Goal: Task Accomplishment & Management: Manage account settings

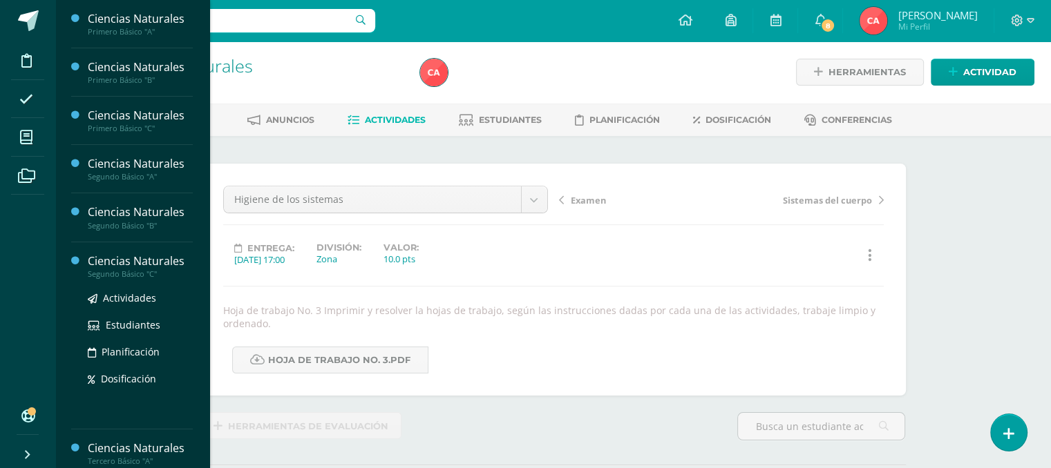
scroll to position [1, 0]
click at [136, 327] on span "Estudiantes" at bounding box center [133, 324] width 55 height 13
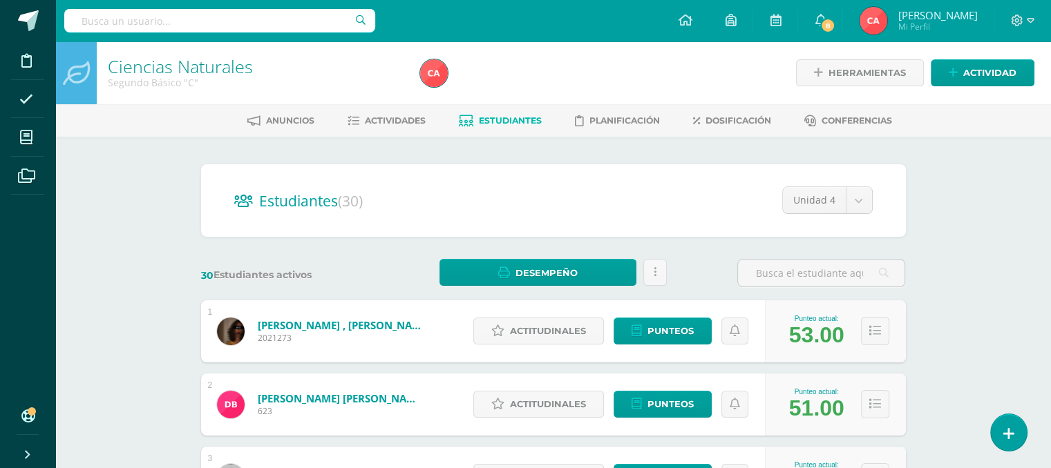
drag, startPoint x: 0, startPoint y: 0, endPoint x: 950, endPoint y: 239, distance: 980.0
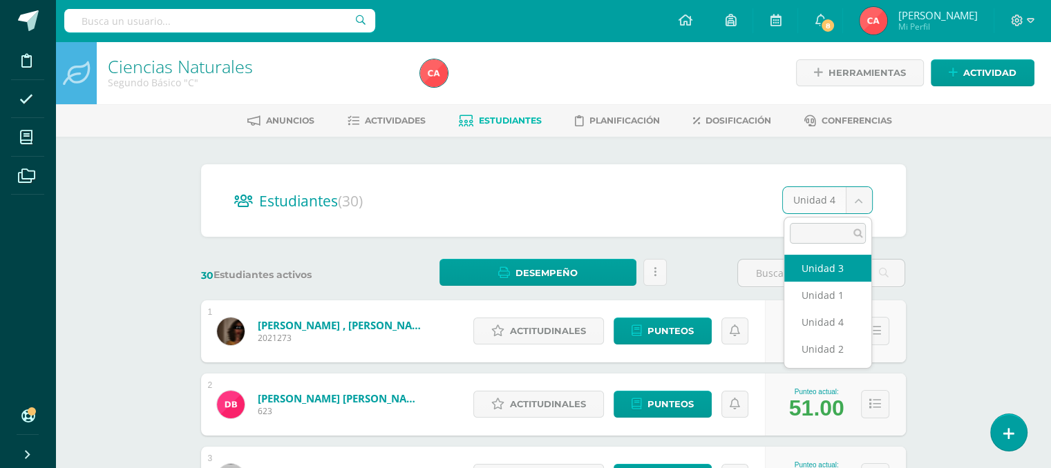
select select "/dashboard/teacher/section/1758/students/?unit=71421"
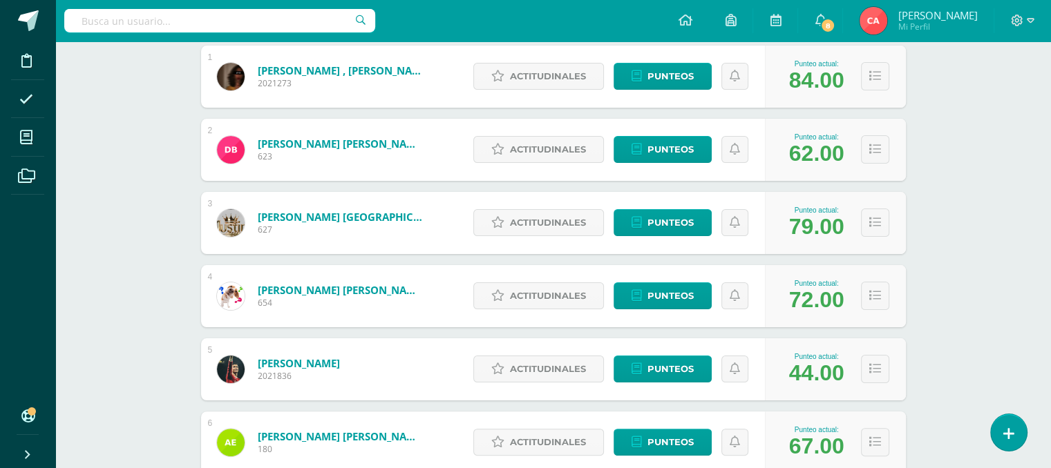
scroll to position [276, 0]
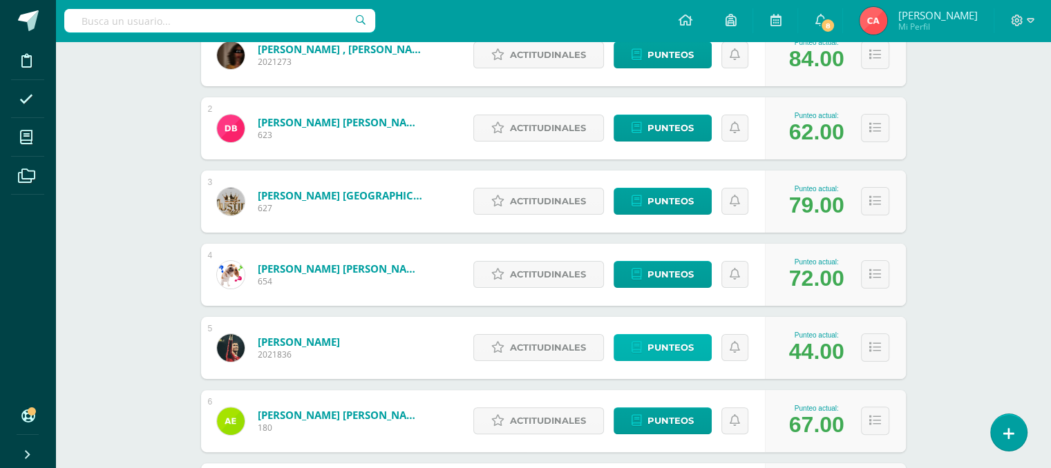
click at [668, 347] on span "Punteos" at bounding box center [670, 348] width 46 height 26
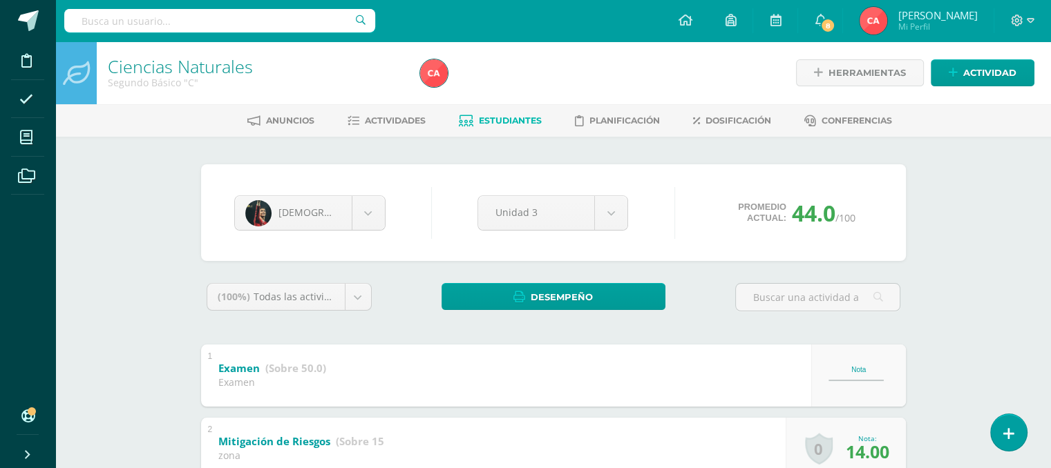
click at [964, 172] on div "Ciencias Naturales Segundo Básico "C" Herramientas Detalle de asistencias Activ…" at bounding box center [552, 379] width 995 height 677
